Goal: Check status: Check status

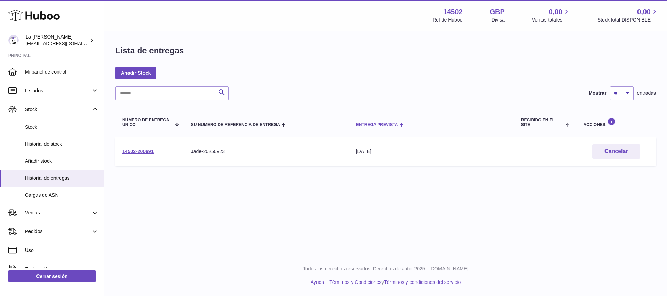
click at [389, 122] on div "Entrega prevista" at bounding box center [431, 125] width 151 height 6
click at [392, 154] on div "1º oct. 2025" at bounding box center [431, 151] width 151 height 7
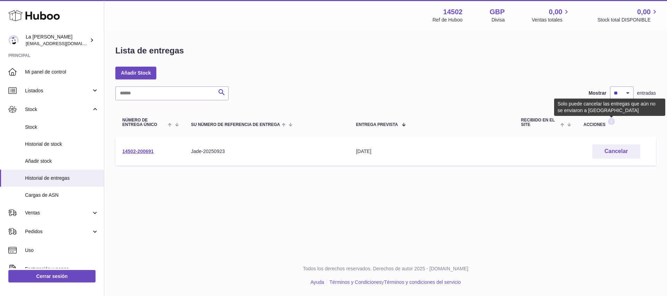
click at [610, 122] on icon at bounding box center [611, 121] width 8 height 9
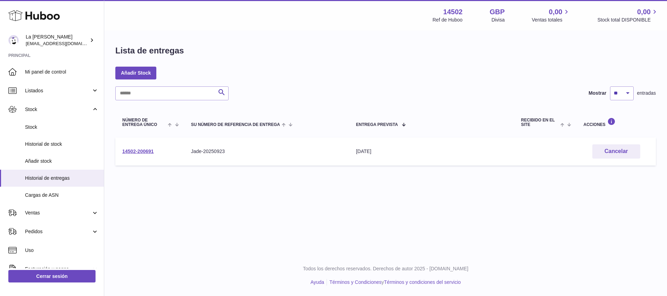
click at [600, 125] on div "Acciones" at bounding box center [616, 122] width 66 height 9
click at [591, 125] on div "Acciones" at bounding box center [616, 122] width 66 height 9
click at [590, 125] on div "Acciones" at bounding box center [616, 122] width 66 height 9
click at [596, 122] on div "Acciones" at bounding box center [616, 122] width 66 height 9
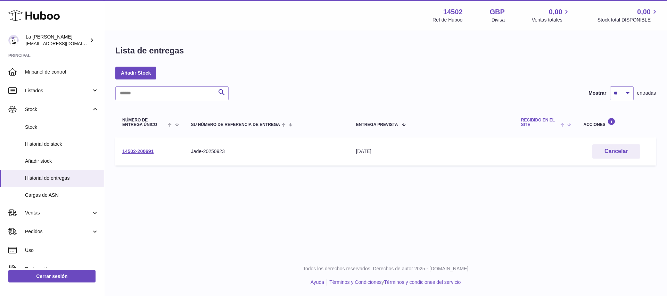
click at [539, 121] on span "Recibido en el site" at bounding box center [540, 122] width 38 height 9
click at [375, 123] on span "Entrega prevista" at bounding box center [377, 125] width 42 height 5
click at [377, 123] on span "Entrega prevista" at bounding box center [377, 125] width 42 height 5
click at [377, 155] on div "1º oct. 2025" at bounding box center [431, 151] width 151 height 7
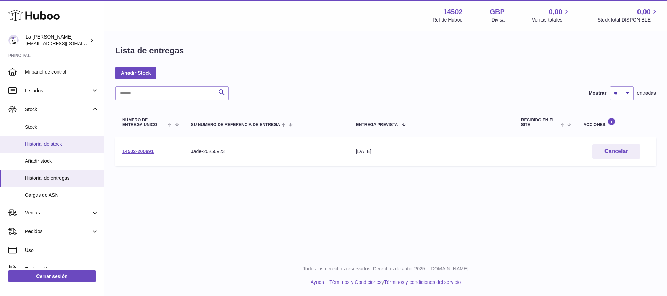
click at [59, 144] on span "Historial de stock" at bounding box center [62, 144] width 74 height 7
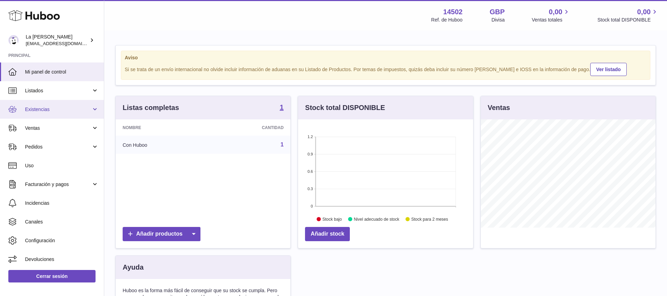
scroll to position [108, 175]
click at [100, 109] on link "Existencias" at bounding box center [52, 109] width 104 height 19
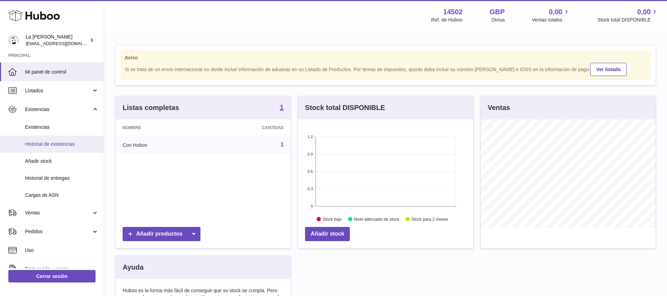
click at [65, 144] on font "Historial de existencias" at bounding box center [50, 144] width 50 height 6
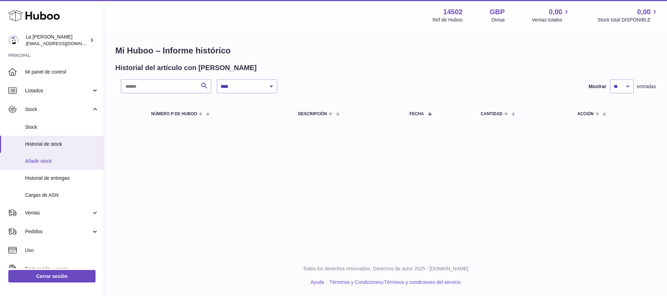
drag, startPoint x: 49, startPoint y: 156, endPoint x: 53, endPoint y: 157, distance: 4.7
click at [49, 156] on link "Añadir stock" at bounding box center [52, 161] width 104 height 17
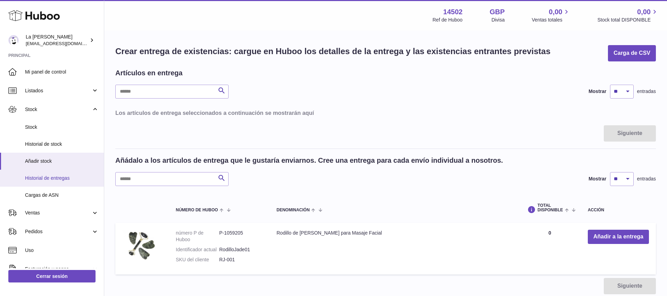
click at [50, 180] on span "Historial de entregas" at bounding box center [62, 178] width 74 height 7
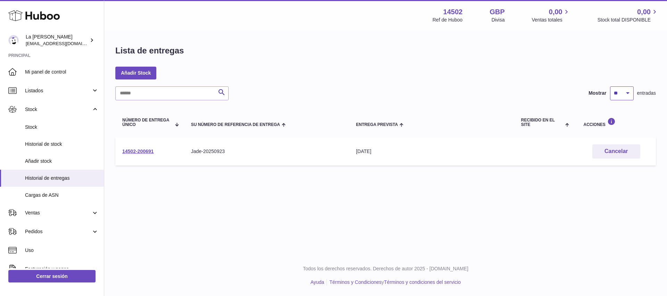
click at [626, 92] on select "** ** ** ***" at bounding box center [622, 93] width 24 height 14
click at [606, 155] on button "Cancelar" at bounding box center [616, 151] width 48 height 14
click at [605, 148] on button "Restaurar" at bounding box center [616, 151] width 48 height 14
click at [622, 153] on button "Cancelar" at bounding box center [616, 151] width 48 height 14
click at [383, 147] on td "Entrega prevista [DATE]" at bounding box center [431, 152] width 165 height 28
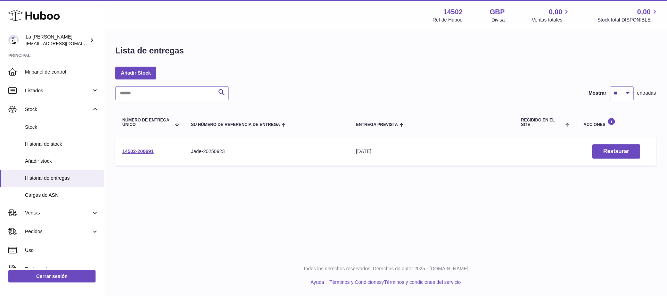
click at [371, 153] on div "[DATE]" at bounding box center [431, 151] width 151 height 7
drag, startPoint x: 371, startPoint y: 153, endPoint x: 346, endPoint y: 147, distance: 25.8
click at [369, 152] on div "[DATE]" at bounding box center [431, 151] width 151 height 7
click at [281, 127] on span at bounding box center [283, 125] width 6 height 6
click at [277, 126] on span "Su número de referencia de entrega" at bounding box center [235, 125] width 89 height 5
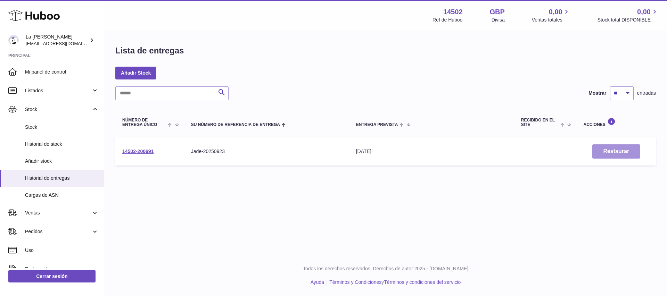
click at [596, 152] on button "Restaurar" at bounding box center [616, 151] width 48 height 14
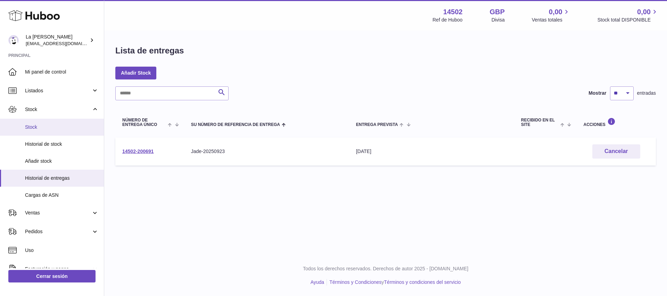
click at [34, 129] on span "Stock" at bounding box center [62, 127] width 74 height 7
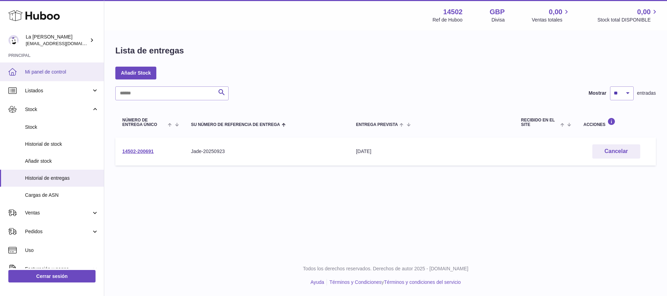
drag, startPoint x: 32, startPoint y: 125, endPoint x: 40, endPoint y: 71, distance: 55.1
click at [32, 125] on span "Stock" at bounding box center [62, 127] width 74 height 7
click at [39, 71] on span "Mi panel de control" at bounding box center [62, 72] width 74 height 7
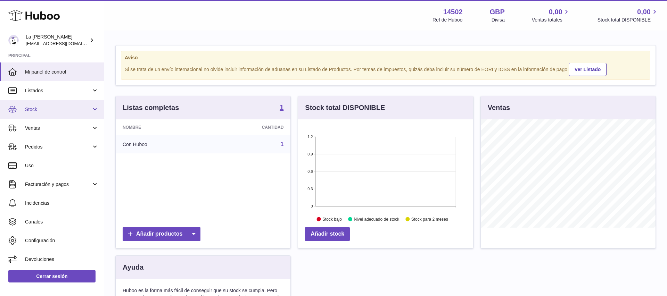
click at [38, 109] on span "Stock" at bounding box center [58, 109] width 66 height 7
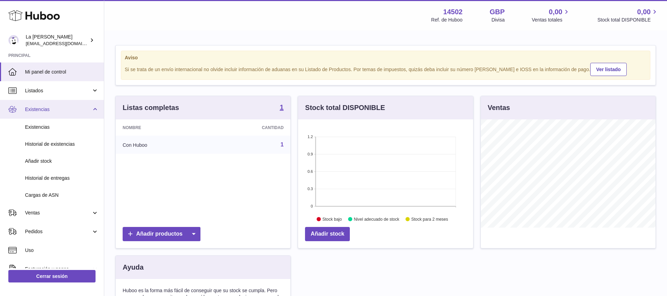
scroll to position [108, 175]
